Goal: Task Accomplishment & Management: Complete application form

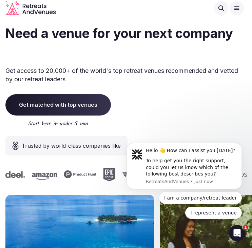
click at [120, 41] on span "offsite?" at bounding box center [125, 33] width 241 height 14
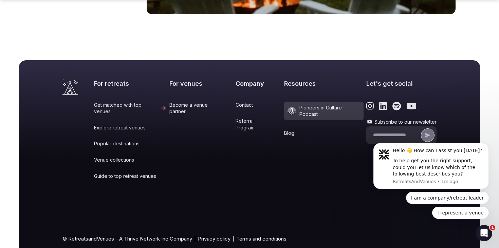
scroll to position [2863, 0]
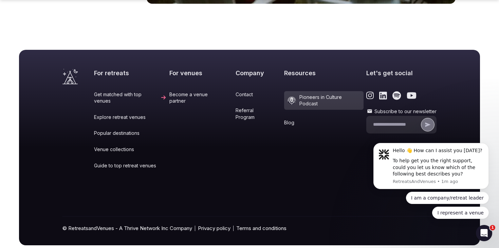
click at [252, 91] on icon "Link to the retreats and venues Instagram page" at bounding box center [370, 95] width 8 height 9
click at [194, 91] on link "Become a venue partner" at bounding box center [200, 97] width 63 height 13
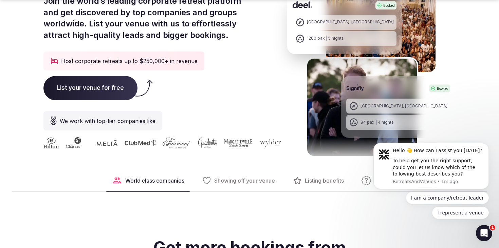
scroll to position [193, 0]
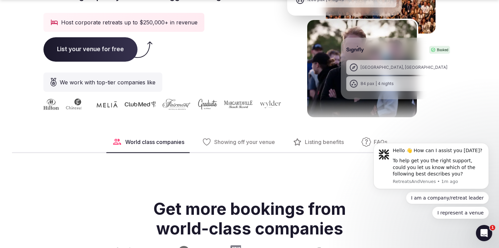
click at [100, 52] on span "List your venue for free" at bounding box center [90, 49] width 94 height 24
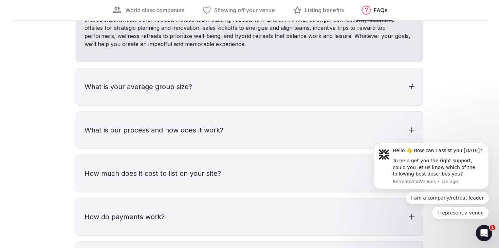
scroll to position [1969, 0]
click at [128, 135] on h3 "What is our process and how does it work?" at bounding box center [249, 130] width 346 height 37
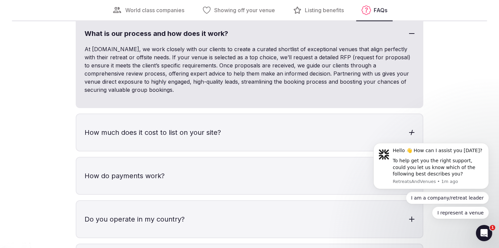
scroll to position [2067, 0]
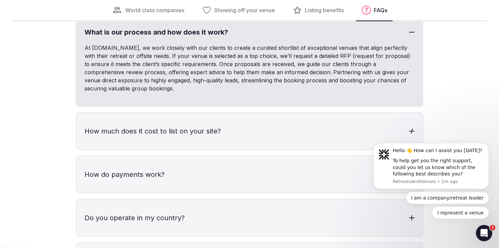
click at [167, 136] on h3 "How much does it cost to list on your site?" at bounding box center [249, 131] width 346 height 37
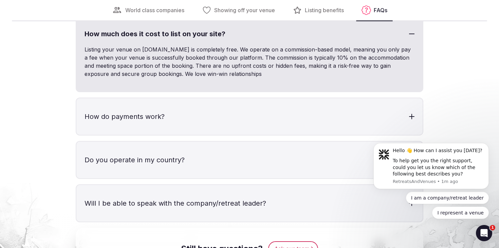
scroll to position [2164, 0]
drag, startPoint x: 451, startPoint y: 75, endPoint x: 272, endPoint y: 59, distance: 179.5
click at [252, 59] on div "You got questions, we have answers What types of retreats do you facilitate? We…" at bounding box center [249, 7] width 412 height 579
copy p "The commission is typically 10% on the accommodation and meeting space portion …"
